Goal: Download file/media

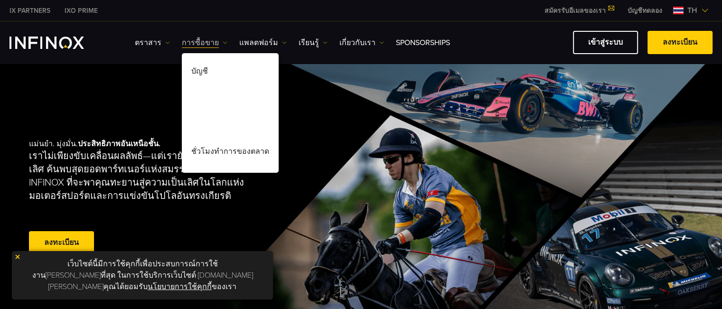
click at [223, 40] on img at bounding box center [225, 42] width 5 height 5
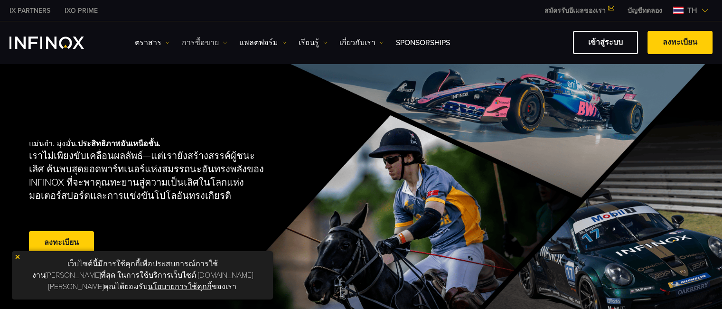
click at [223, 40] on img at bounding box center [225, 42] width 5 height 5
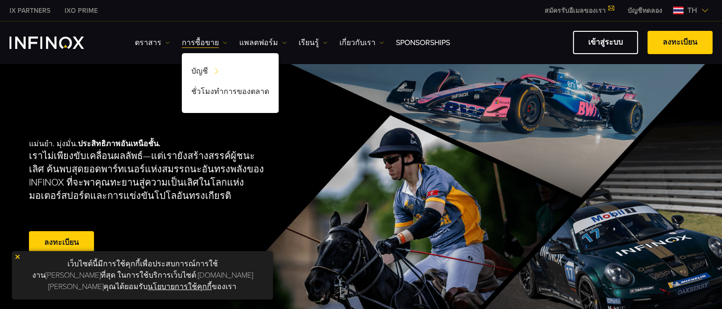
click at [95, 103] on div "[PERSON_NAME]. มุ่งมั่น. [PERSON_NAME]ชั้น. เราไม่เพียงขับเคลื่อนผลลัพธ์—แต่เรา…" at bounding box center [361, 198] width 684 height 270
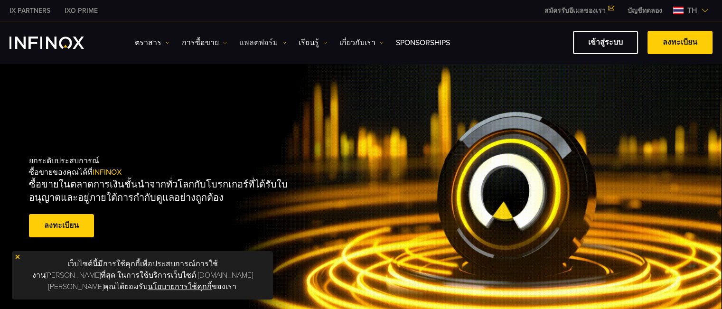
click at [268, 40] on link "แพลตฟอร์ม" at bounding box center [262, 42] width 47 height 11
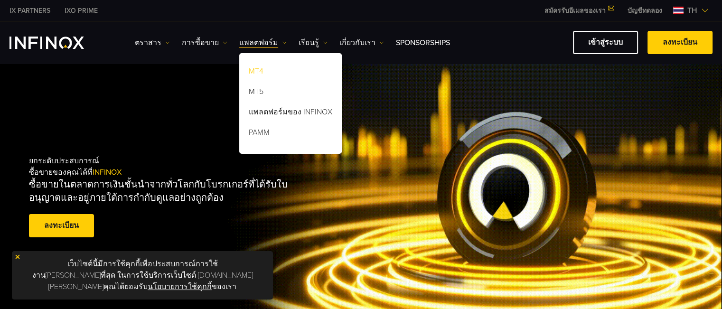
click at [266, 69] on link "MT4" at bounding box center [290, 73] width 103 height 20
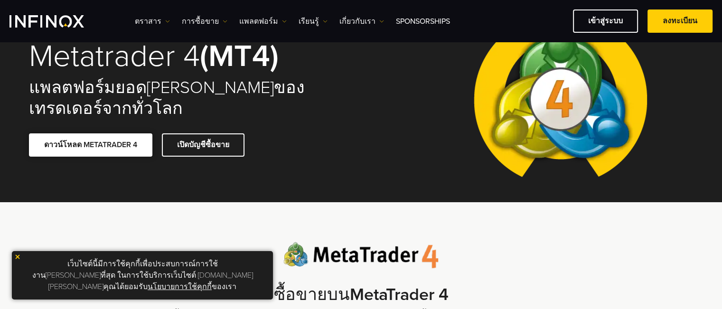
click at [87, 142] on link "ดาวน์โหลด METATRADER 4" at bounding box center [90, 144] width 123 height 23
